Goal: Task Accomplishment & Management: Use online tool/utility

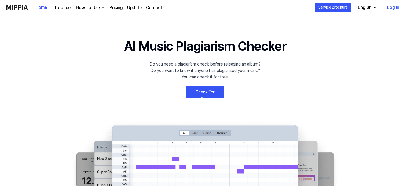
click at [206, 92] on link "Check For Free" at bounding box center [205, 92] width 38 height 13
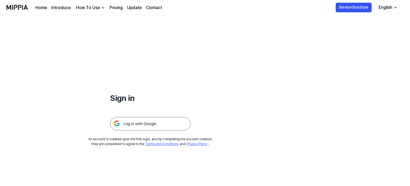
click at [146, 125] on img at bounding box center [150, 123] width 80 height 13
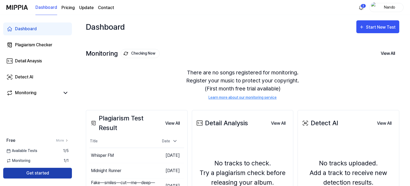
click at [54, 172] on button "Get started" at bounding box center [37, 173] width 69 height 11
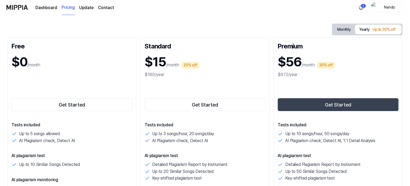
scroll to position [50, 0]
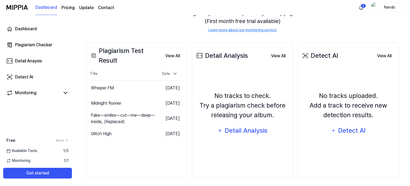
scroll to position [68, 0]
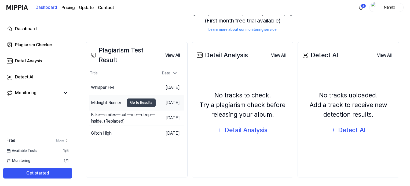
click at [96, 102] on div "Midnight Runner" at bounding box center [106, 103] width 30 height 6
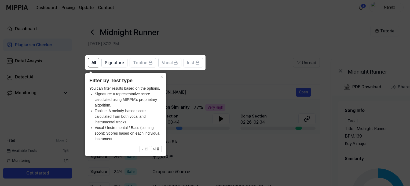
click at [217, 85] on icon at bounding box center [206, 93] width 412 height 186
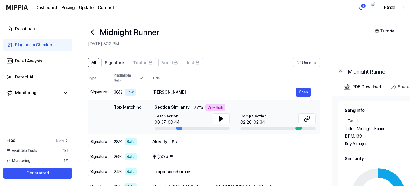
click at [323, 47] on header "Midnight Runner Aug 11, 2025, 8:12 PM Tutorial" at bounding box center [242, 34] width 335 height 38
click at [54, 45] on link "Plagiarism Checker" at bounding box center [37, 45] width 69 height 13
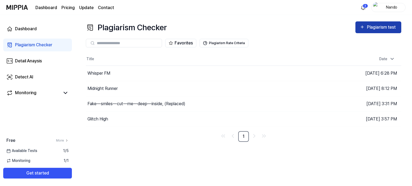
click at [364, 31] on button "Plagiarism test" at bounding box center [378, 27] width 46 height 12
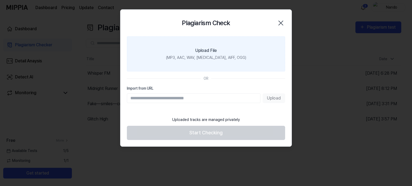
click at [228, 51] on label "Upload File (MP3, AAC, WAV, FLAC, AIFF, OGG)" at bounding box center [206, 53] width 158 height 35
click at [0, 0] on input "Upload File (MP3, AAC, WAV, FLAC, AIFF, OGG)" at bounding box center [0, 0] width 0 height 0
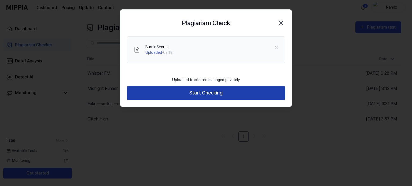
click at [173, 92] on button "Start Checking" at bounding box center [206, 93] width 158 height 14
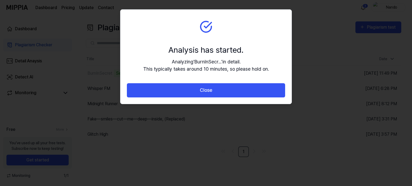
click at [173, 92] on button "Close" at bounding box center [206, 90] width 158 height 14
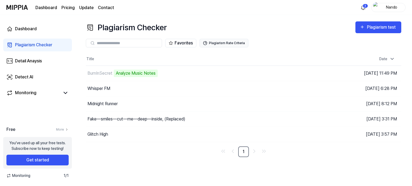
click at [212, 40] on button "Plagiarism Rate Criteria" at bounding box center [224, 43] width 49 height 9
click at [292, 18] on div "Plagiarism Checker Plagiarism test Plagiarism Checker Detail Analysis Detect AI…" at bounding box center [243, 100] width 337 height 171
click at [306, 74] on icon at bounding box center [305, 73] width 5 height 5
click at [307, 89] on icon at bounding box center [305, 88] width 5 height 5
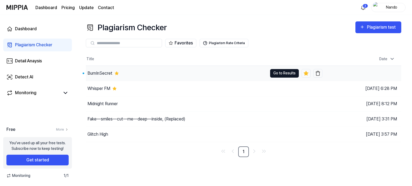
click at [271, 75] on button "Go to Results" at bounding box center [284, 73] width 29 height 9
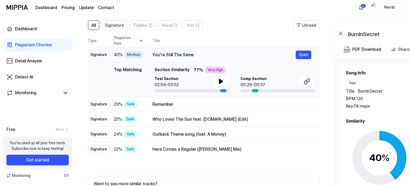
scroll to position [38, 0]
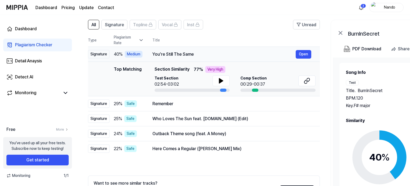
click at [189, 53] on div "You're Still The Same" at bounding box center [223, 54] width 143 height 6
click at [299, 53] on button "Open" at bounding box center [304, 54] width 16 height 9
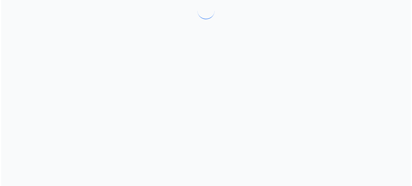
scroll to position [0, 0]
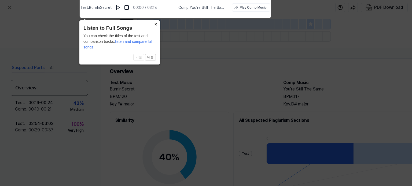
click at [156, 23] on button "×" at bounding box center [155, 24] width 9 height 8
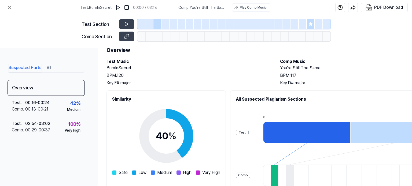
scroll to position [21, 3]
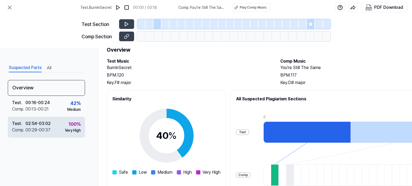
click at [39, 127] on div "00:29 - 00:37" at bounding box center [37, 130] width 25 height 6
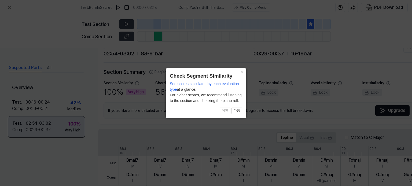
scroll to position [113, 3]
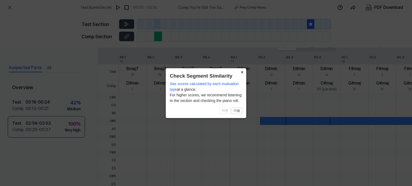
click at [242, 73] on button "×" at bounding box center [242, 72] width 9 height 8
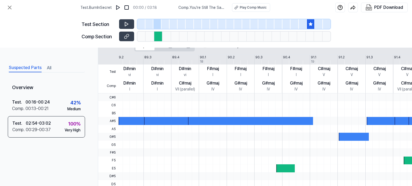
scroll to position [113, 24]
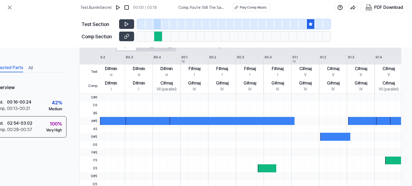
click at [311, 21] on div at bounding box center [311, 24] width 8 height 10
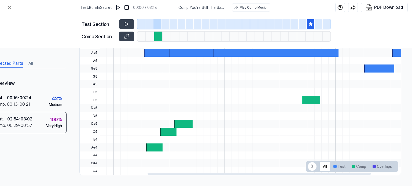
scroll to position [0, 142]
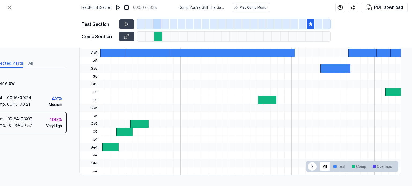
click at [308, 33] on div at bounding box center [310, 37] width 8 height 10
click at [302, 21] on div at bounding box center [303, 24] width 8 height 10
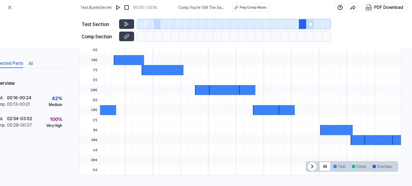
scroll to position [171, 24]
click at [311, 25] on icon at bounding box center [310, 23] width 3 height 3
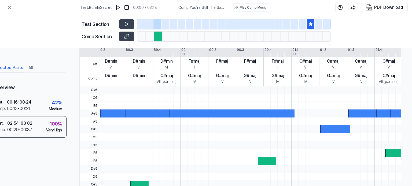
scroll to position [183, 24]
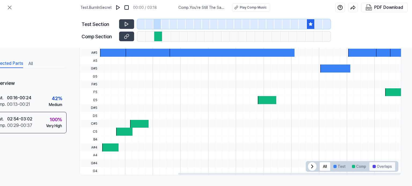
click at [378, 164] on button "Overlaps" at bounding box center [382, 167] width 26 height 9
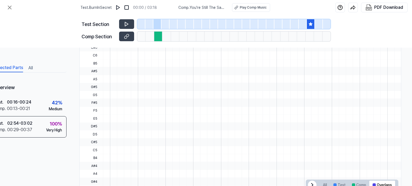
scroll to position [0, 24]
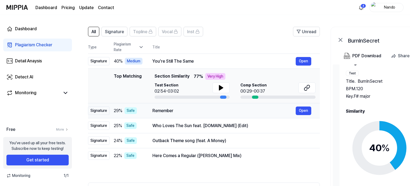
click at [174, 111] on div "Remember" at bounding box center [223, 111] width 143 height 6
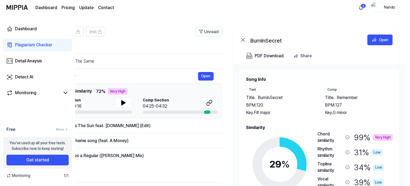
scroll to position [16, 0]
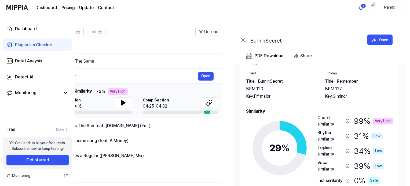
click at [248, 96] on div "Key. F# major" at bounding box center [280, 96] width 68 height 6
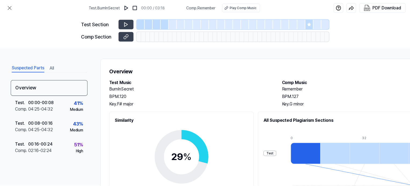
scroll to position [31, 0]
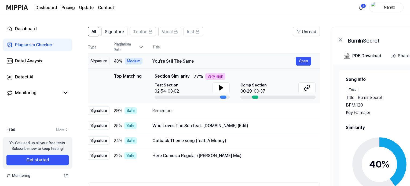
click at [207, 62] on div "You're Still The Same" at bounding box center [223, 61] width 143 height 6
click at [144, 46] on icon at bounding box center [140, 47] width 5 height 5
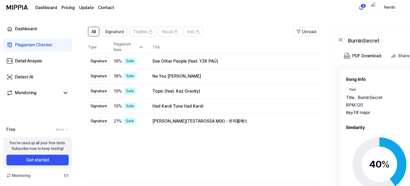
click at [144, 46] on icon at bounding box center [140, 47] width 5 height 5
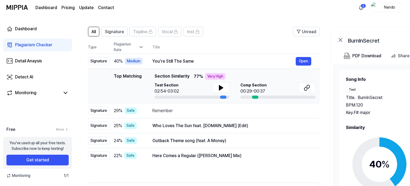
click at [144, 46] on icon at bounding box center [140, 47] width 5 height 5
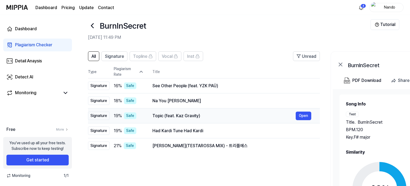
scroll to position [5, 0]
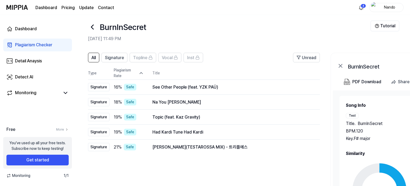
click at [159, 74] on th "Title" at bounding box center [235, 73] width 167 height 13
click at [135, 73] on div "Plagiarism Rate" at bounding box center [129, 73] width 30 height 11
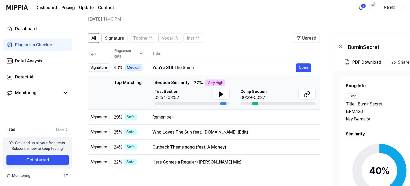
scroll to position [25, 0]
click at [106, 37] on span "Signature" at bounding box center [114, 38] width 19 height 6
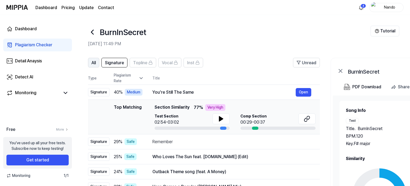
click at [96, 66] on button "All" at bounding box center [93, 63] width 11 height 10
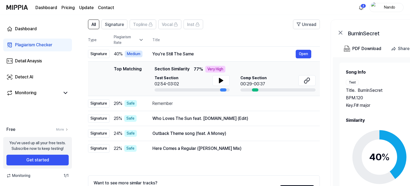
scroll to position [39, 0]
